Goal: Task Accomplishment & Management: Manage account settings

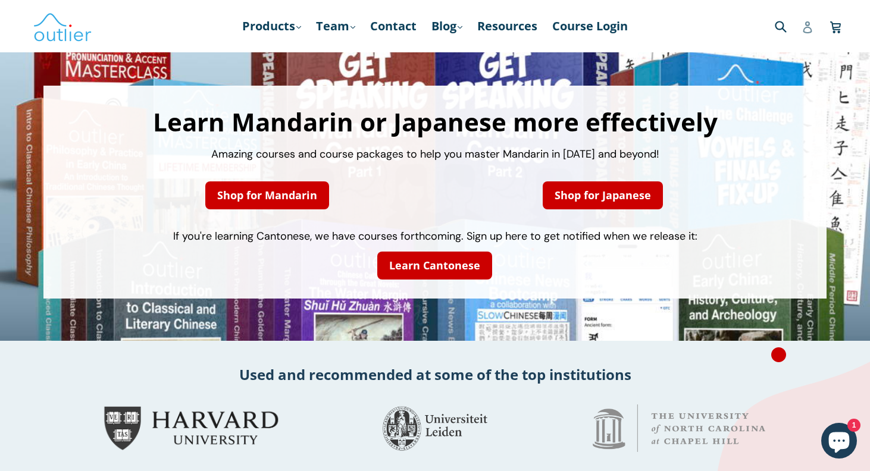
click at [808, 27] on icon at bounding box center [807, 27] width 9 height 12
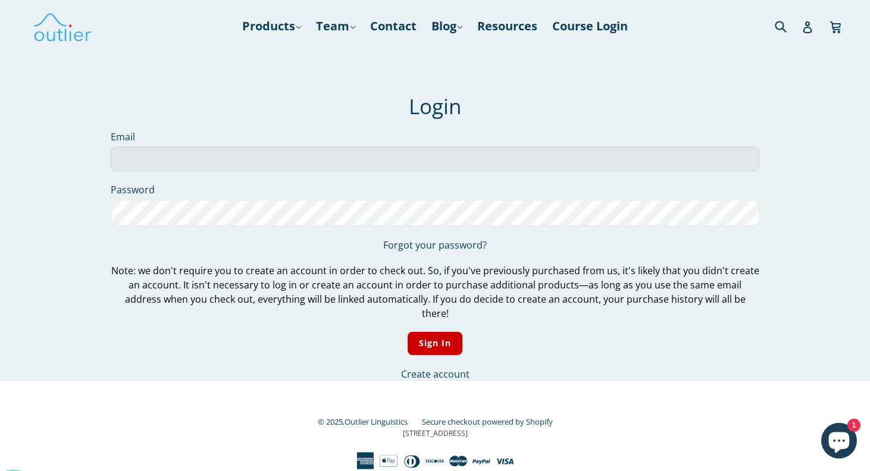
type input "antcorf@yahoo.com"
click at [434, 332] on input "Sign In" at bounding box center [435, 343] width 55 height 23
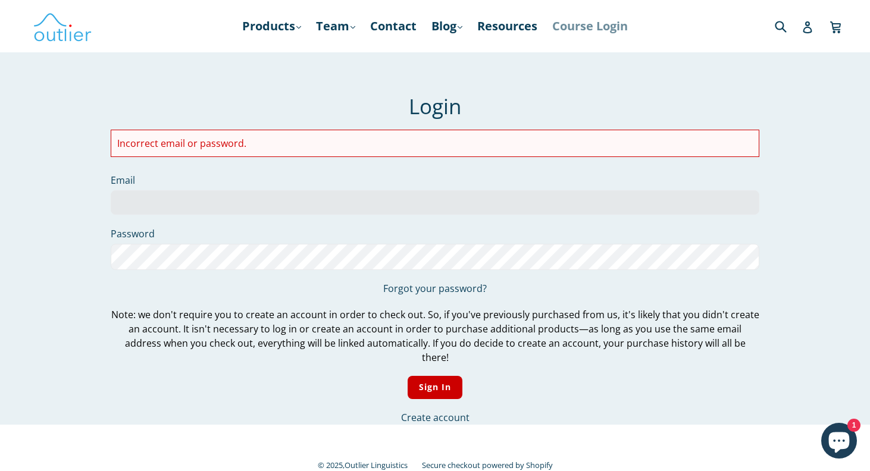
click at [590, 26] on link "Course Login" at bounding box center [589, 25] width 87 height 21
